Goal: Navigation & Orientation: Find specific page/section

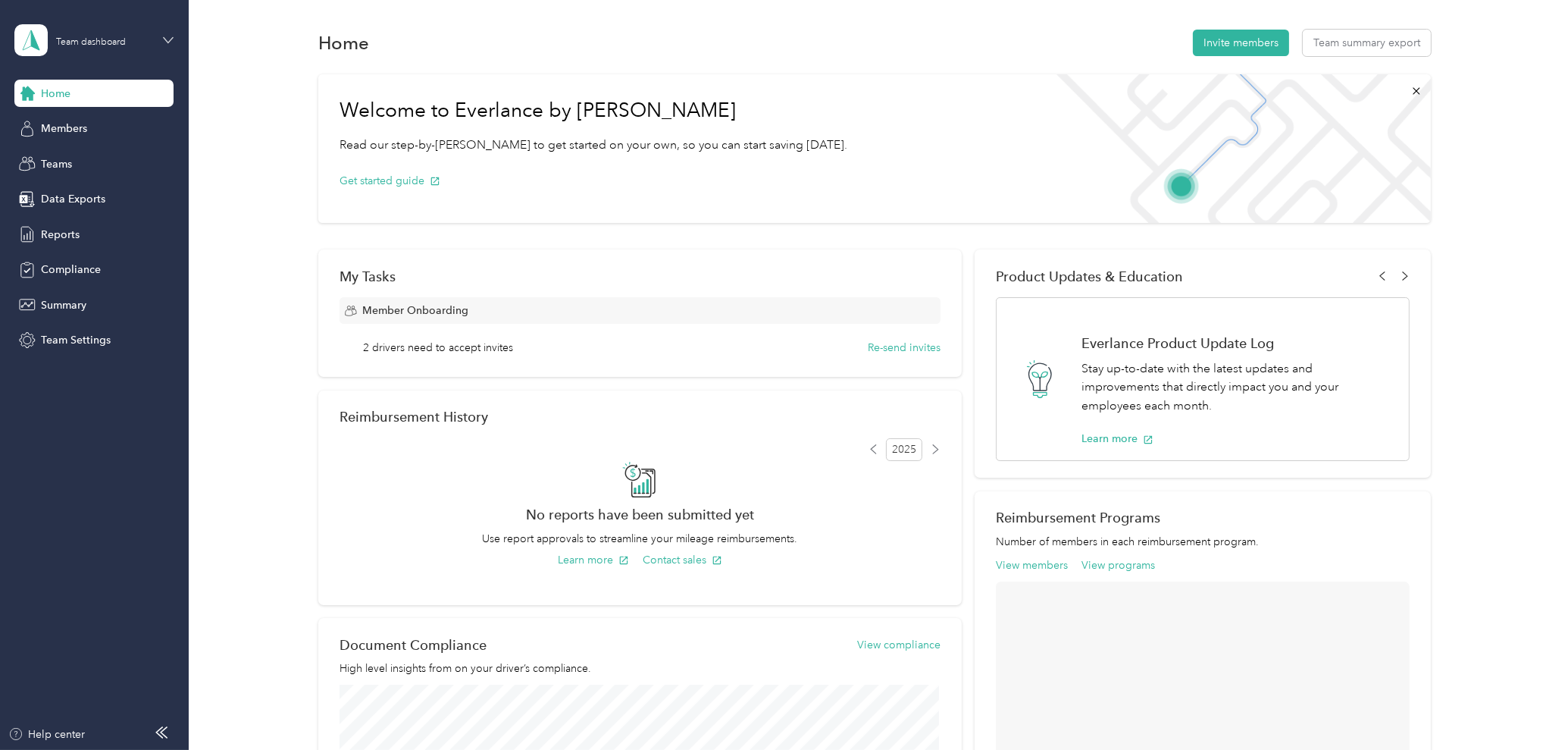
click at [167, 44] on icon at bounding box center [168, 40] width 11 height 11
click at [78, 490] on aside "Team dashboard Home Members Teams Data Exports Reports Compliance Summary Team …" at bounding box center [94, 375] width 189 height 750
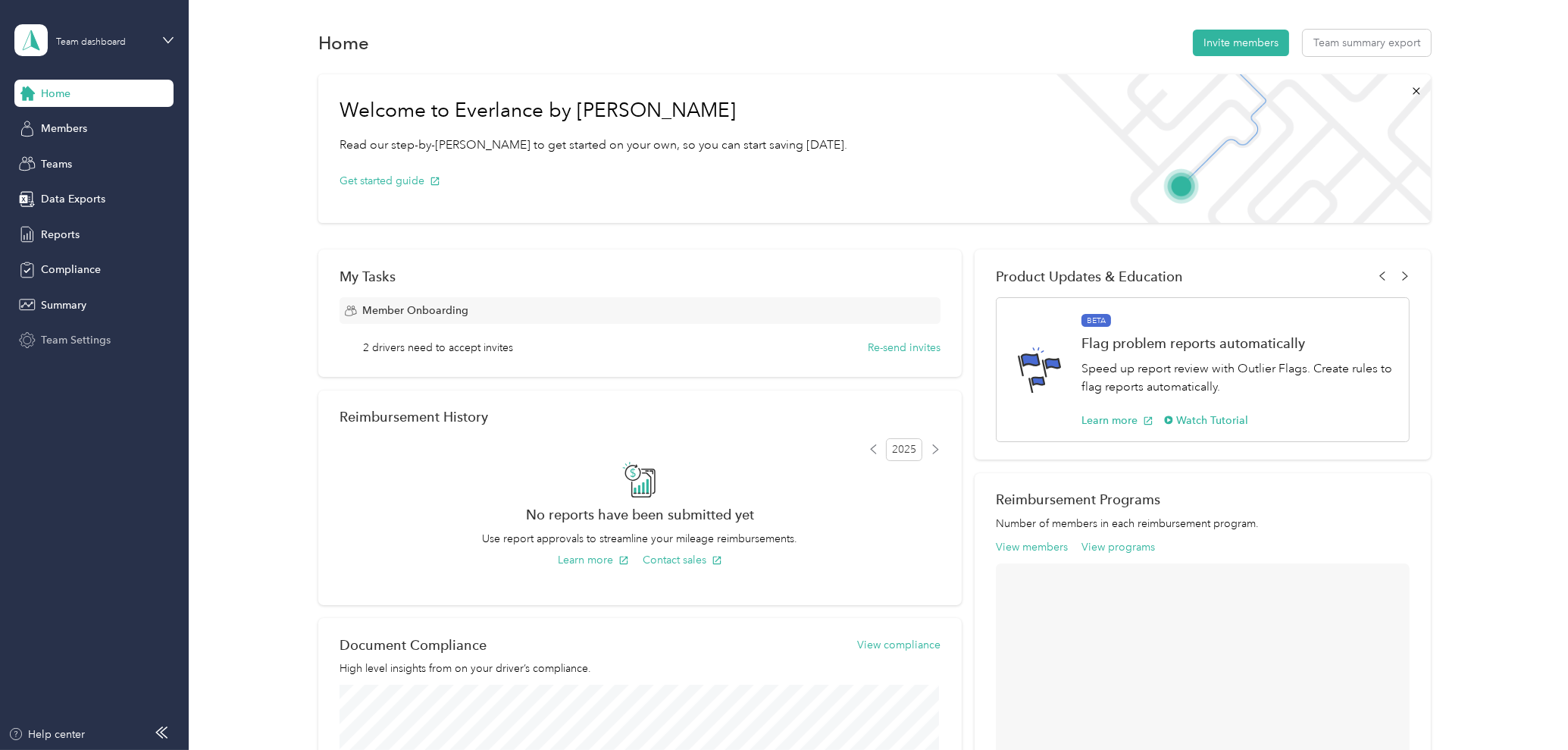
click at [50, 340] on span "Team Settings" at bounding box center [76, 340] width 70 height 16
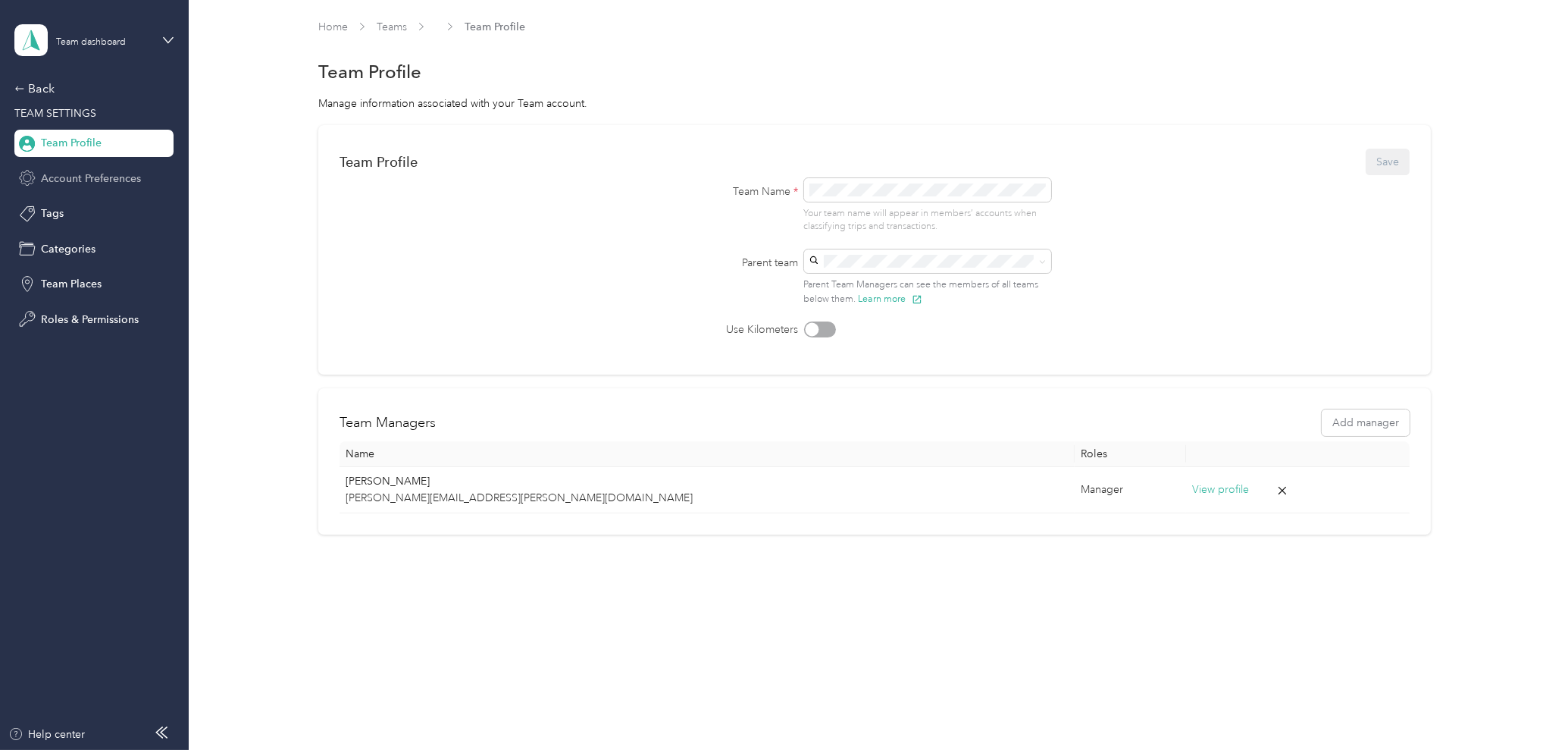
click at [70, 178] on span "Account Preferences" at bounding box center [91, 178] width 100 height 16
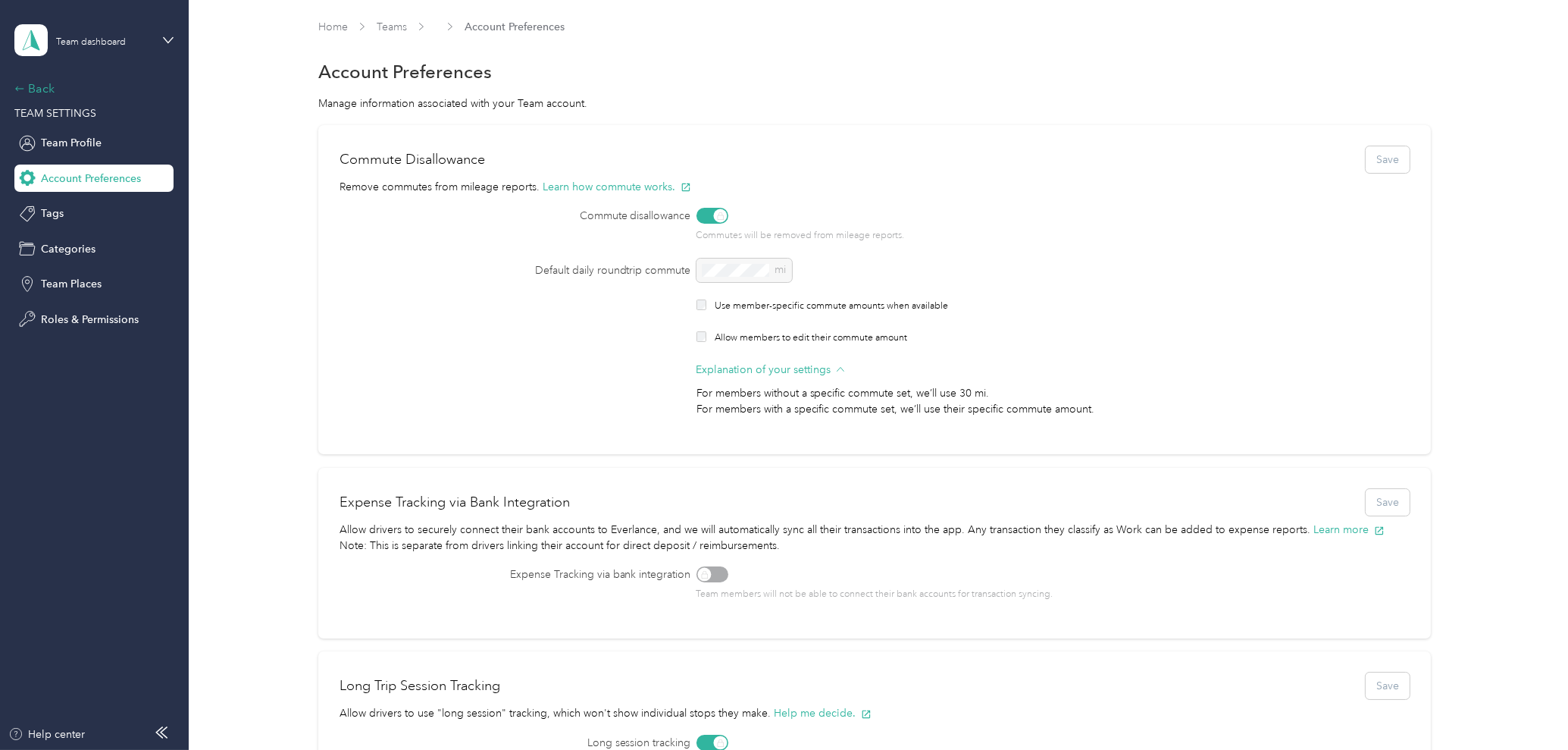
click at [55, 93] on div "Back" at bounding box center [90, 89] width 151 height 18
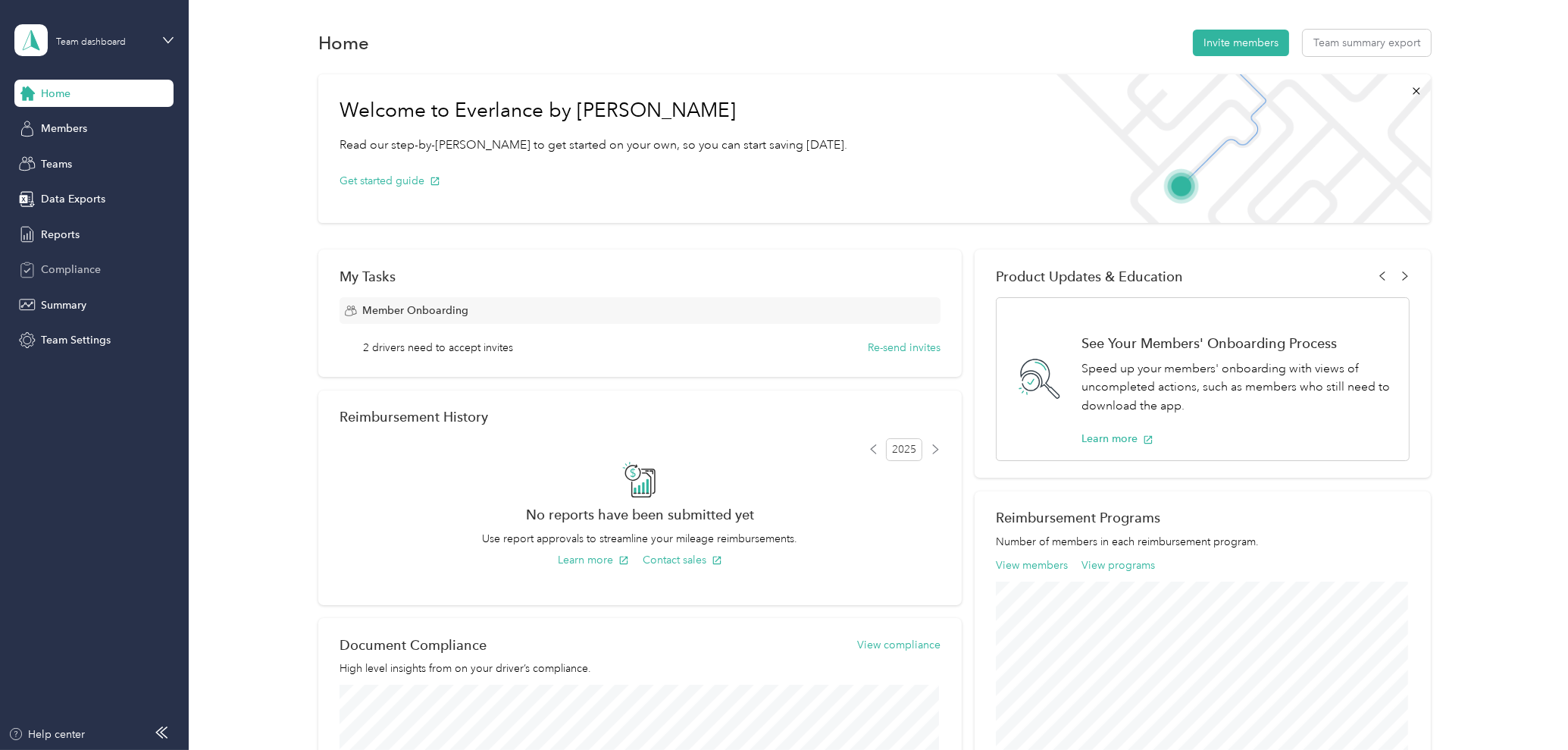
click at [95, 270] on span "Compliance" at bounding box center [71, 269] width 60 height 16
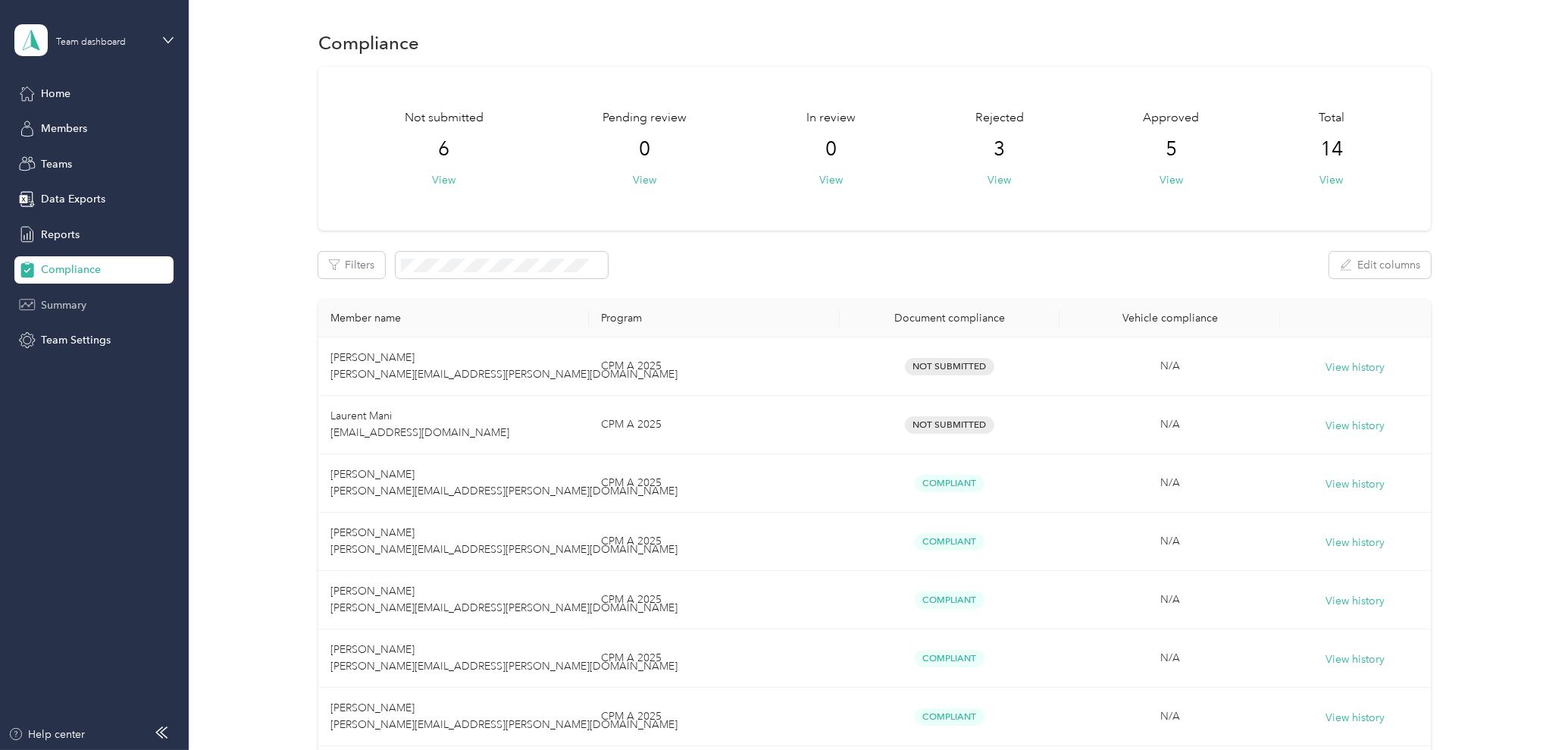
click at [84, 297] on span "Summary" at bounding box center [64, 305] width 46 height 16
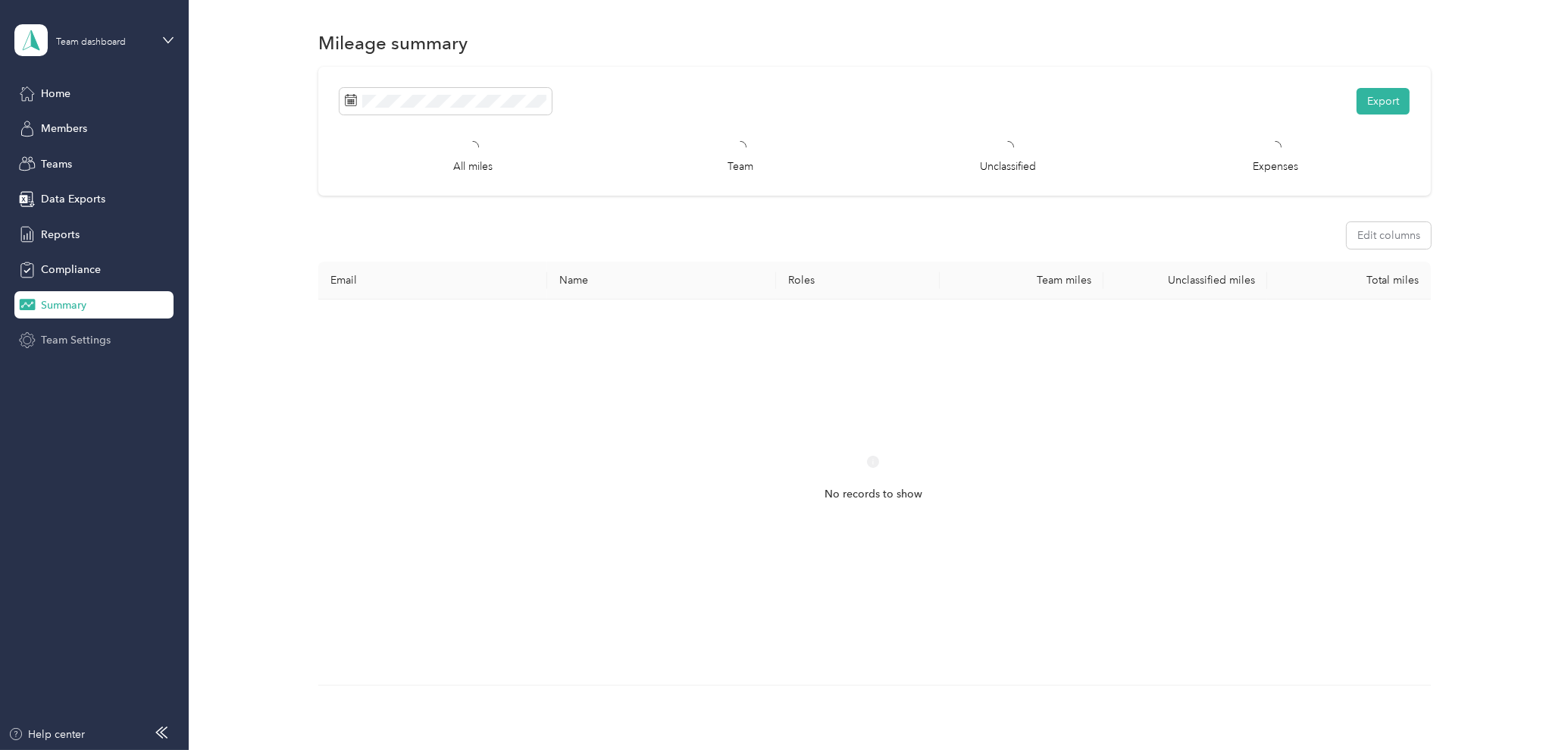
click at [75, 345] on span "Team Settings" at bounding box center [76, 340] width 70 height 16
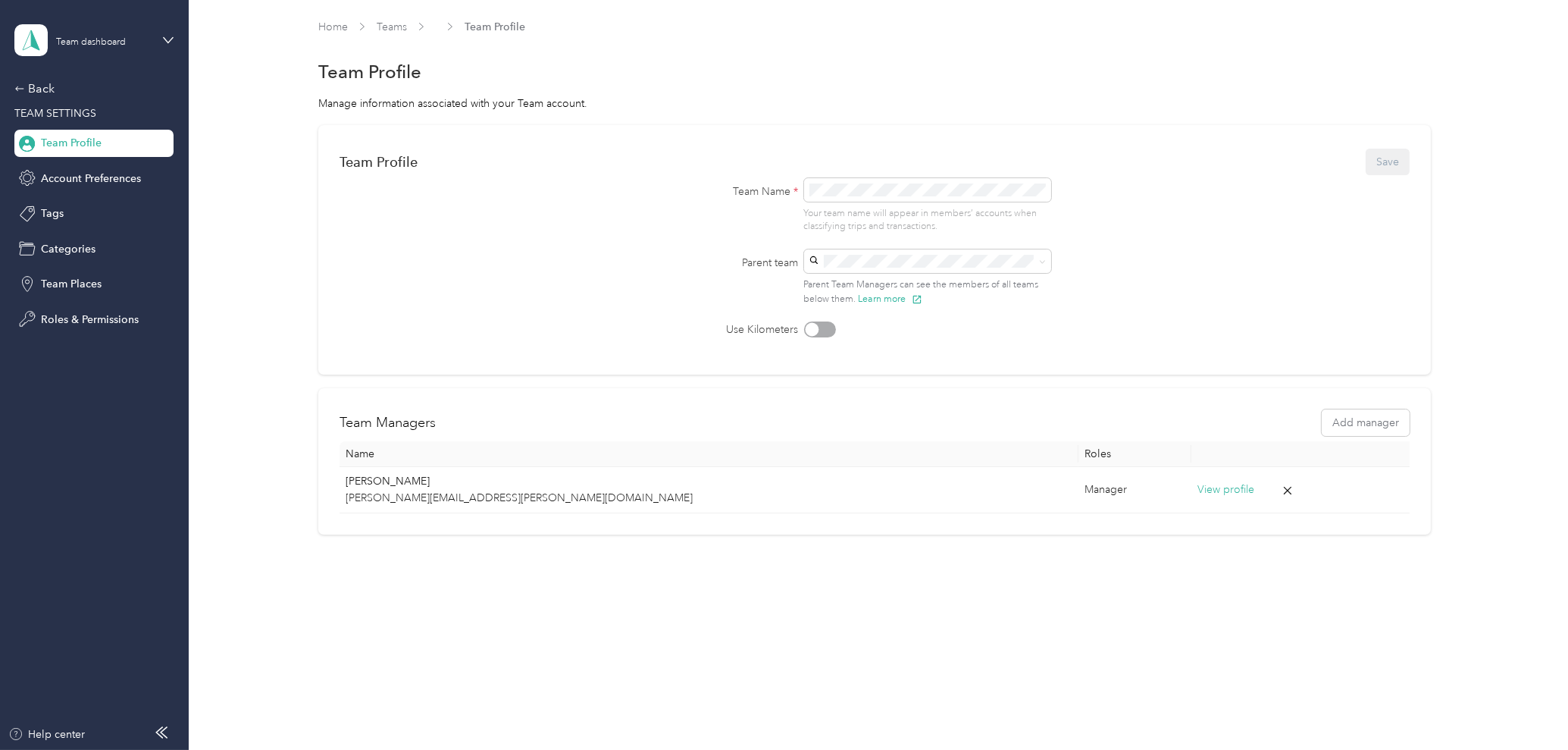
click at [241, 338] on div "Team Profile Save Team Name * Your team name will appear in members’ accounts w…" at bounding box center [874, 330] width 1334 height 410
click at [325, 26] on link "Home" at bounding box center [333, 27] width 30 height 13
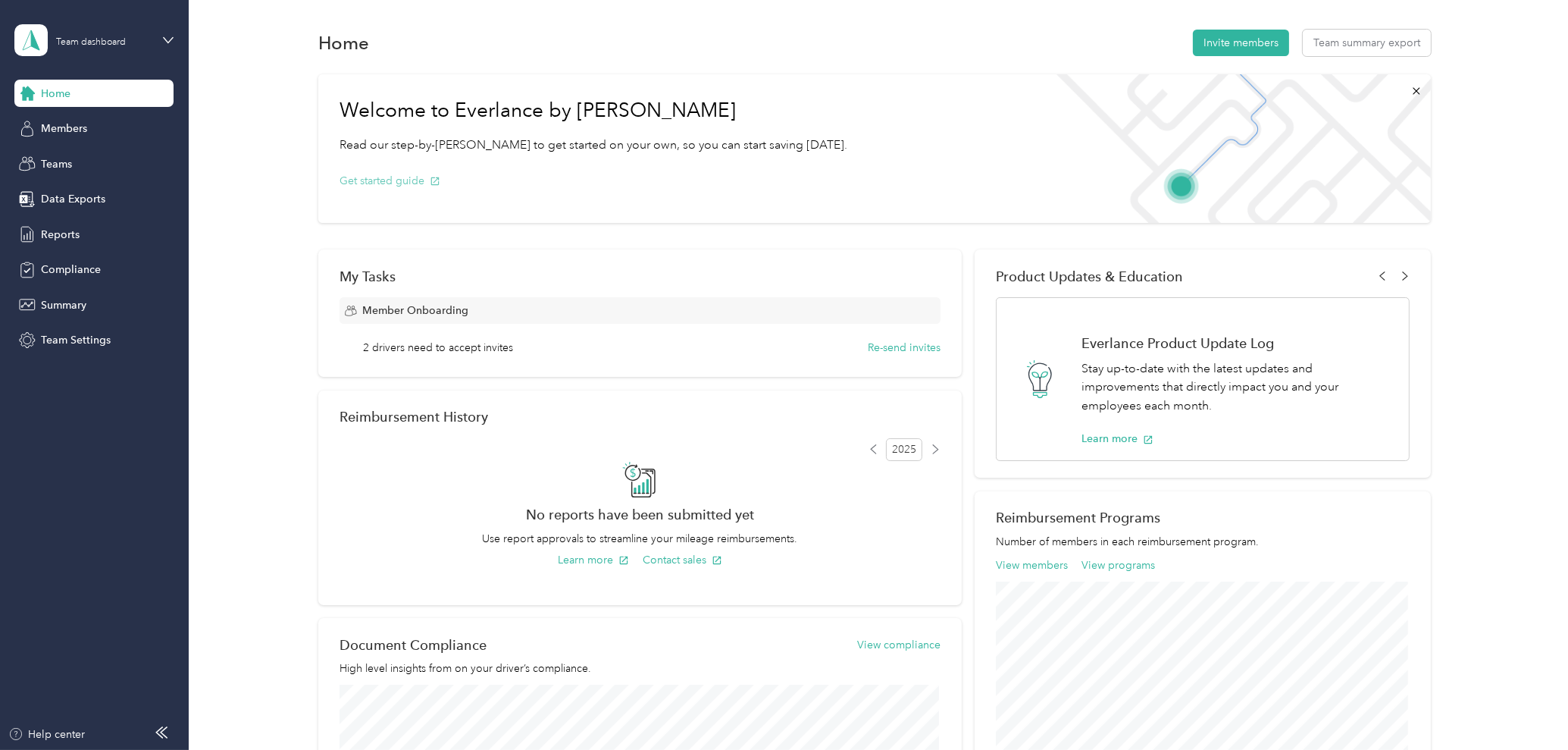
click at [400, 181] on button "Get started guide" at bounding box center [390, 180] width 100 height 16
